Goal: Task Accomplishment & Management: Use online tool/utility

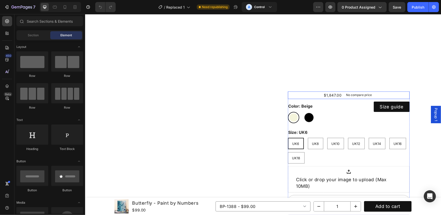
scroll to position [252, 0]
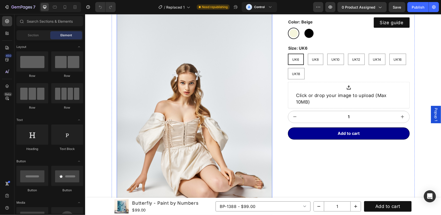
click at [272, 81] on div "Product Images $1,847.00 Product Price Product Price No compare price Product P…" at bounding box center [262, 142] width 303 height 270
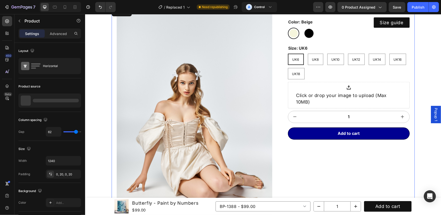
radio input "true"
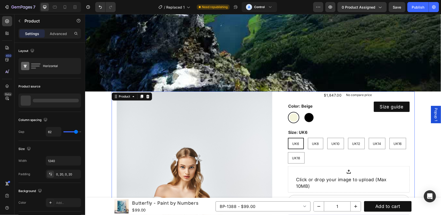
scroll to position [0, 0]
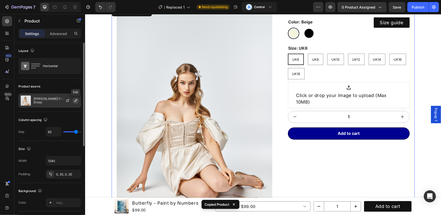
click at [76, 102] on icon "button" at bounding box center [76, 101] width 4 height 4
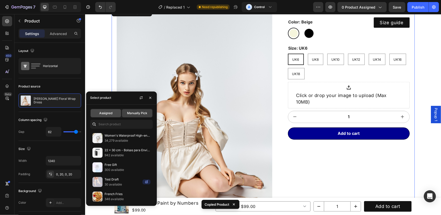
click at [105, 113] on span "Assigned" at bounding box center [105, 113] width 13 height 5
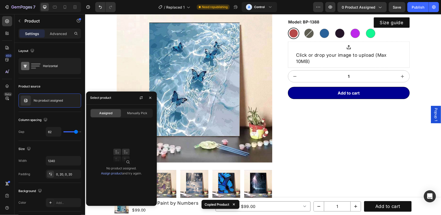
scroll to position [168, 0]
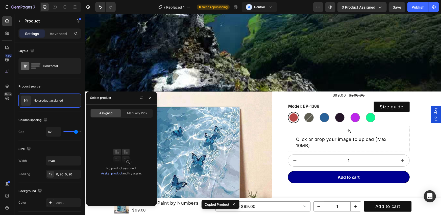
click at [274, 95] on div "Product Images $99.00 Product Price Product Price $200.00 Product Price Product…" at bounding box center [262, 187] width 303 height 192
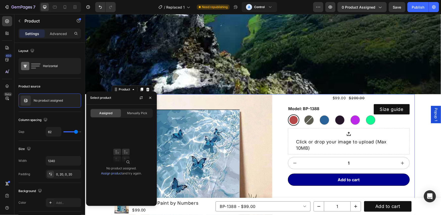
click at [146, 98] on div at bounding box center [145, 98] width 17 height 13
drag, startPoint x: 147, startPoint y: 98, endPoint x: 65, endPoint y: 85, distance: 82.9
click at [147, 98] on button "button" at bounding box center [150, 98] width 8 height 8
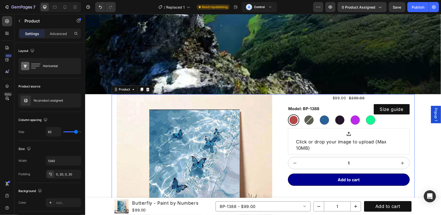
click at [272, 97] on div "Product Images $99.00 Product Price Product Price $200.00 Product Price Product…" at bounding box center [262, 190] width 303 height 192
